Goal: Connect with others: Participate in discussion

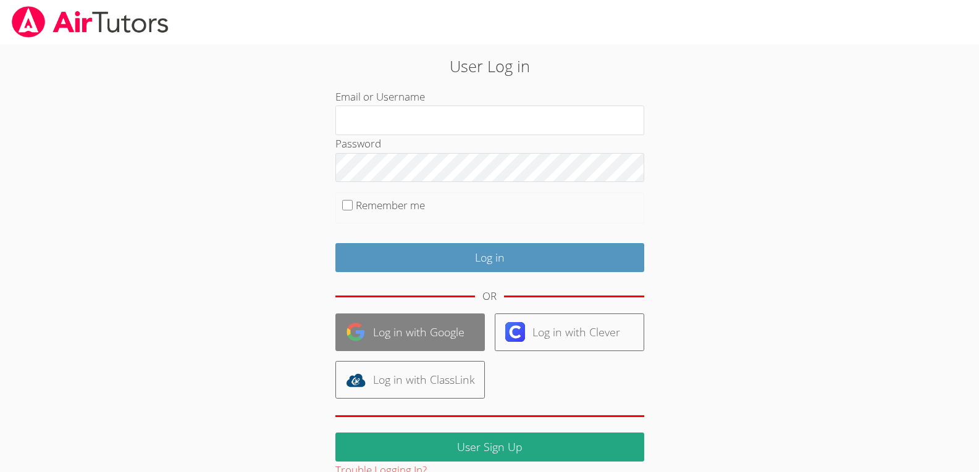
type input "[EMAIL_ADDRESS][DOMAIN_NAME]"
click at [467, 331] on link "Log in with Google" at bounding box center [409, 333] width 149 height 38
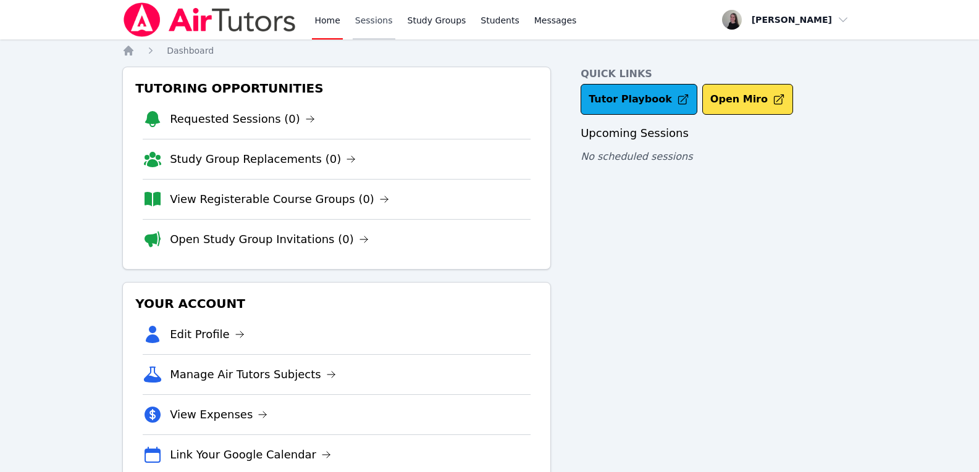
click at [375, 25] on link "Sessions" at bounding box center [374, 20] width 43 height 40
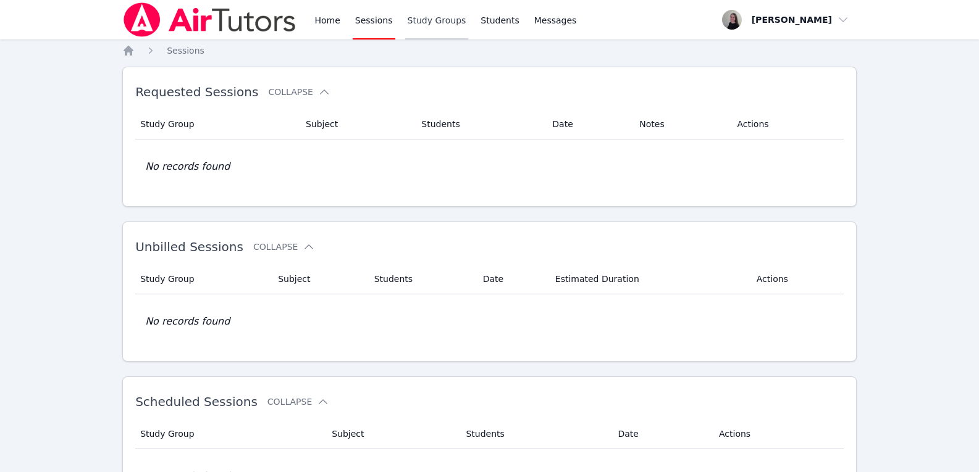
click at [428, 29] on link "Study Groups" at bounding box center [437, 20] width 64 height 40
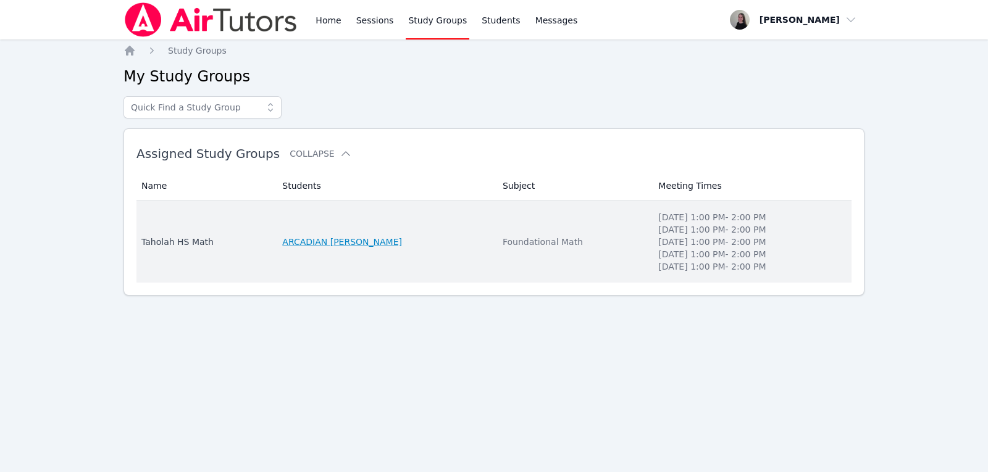
click at [320, 243] on link "ARCADIAN WOODS" at bounding box center [342, 242] width 120 height 12
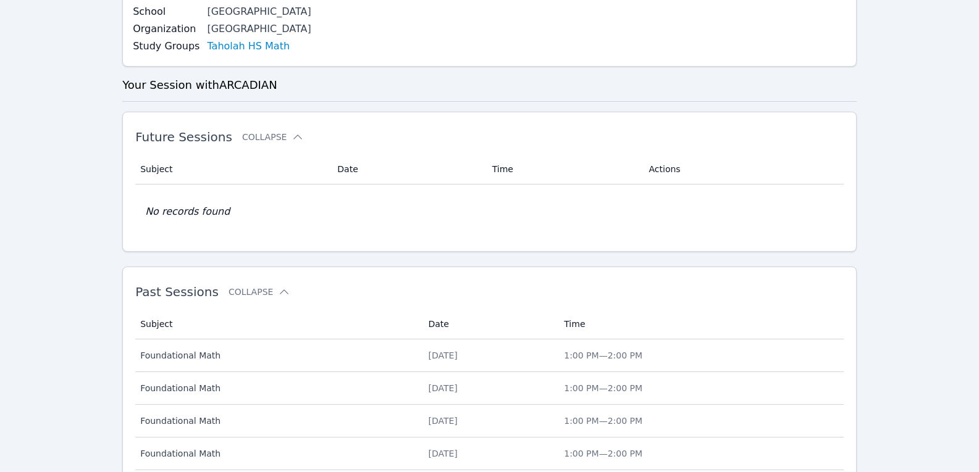
scroll to position [247, 0]
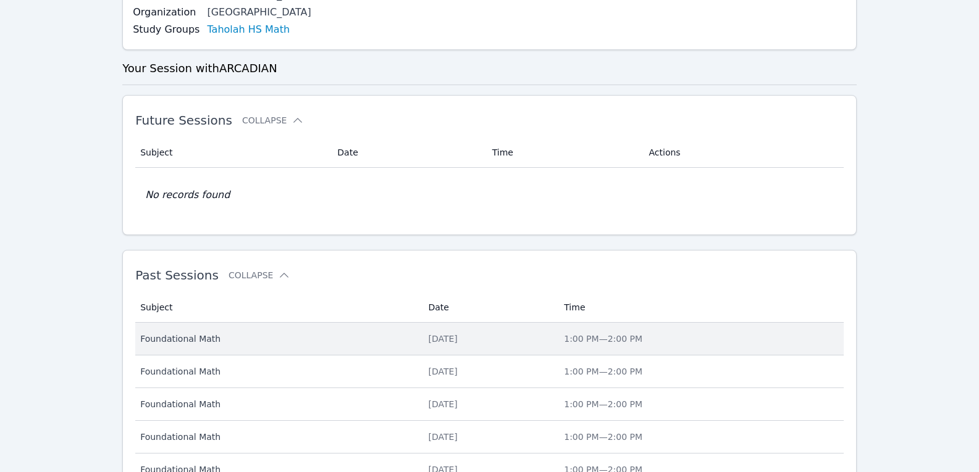
click at [315, 344] on span "Foundational Math" at bounding box center [276, 339] width 273 height 12
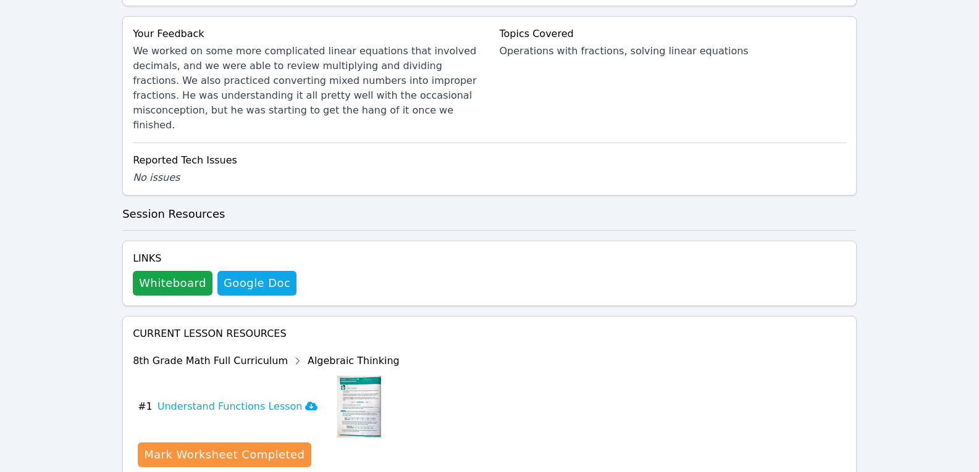
scroll to position [556, 0]
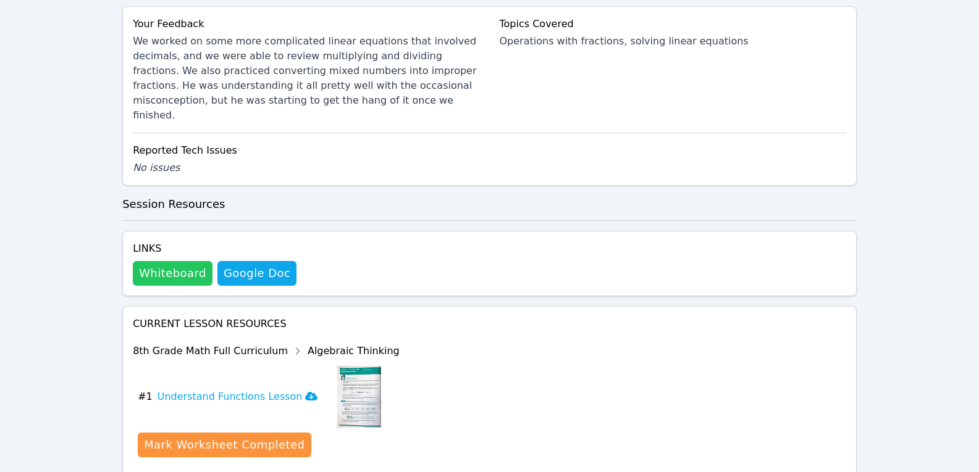
click at [181, 261] on button "Whiteboard" at bounding box center [173, 273] width 80 height 25
